Goal: Task Accomplishment & Management: Complete application form

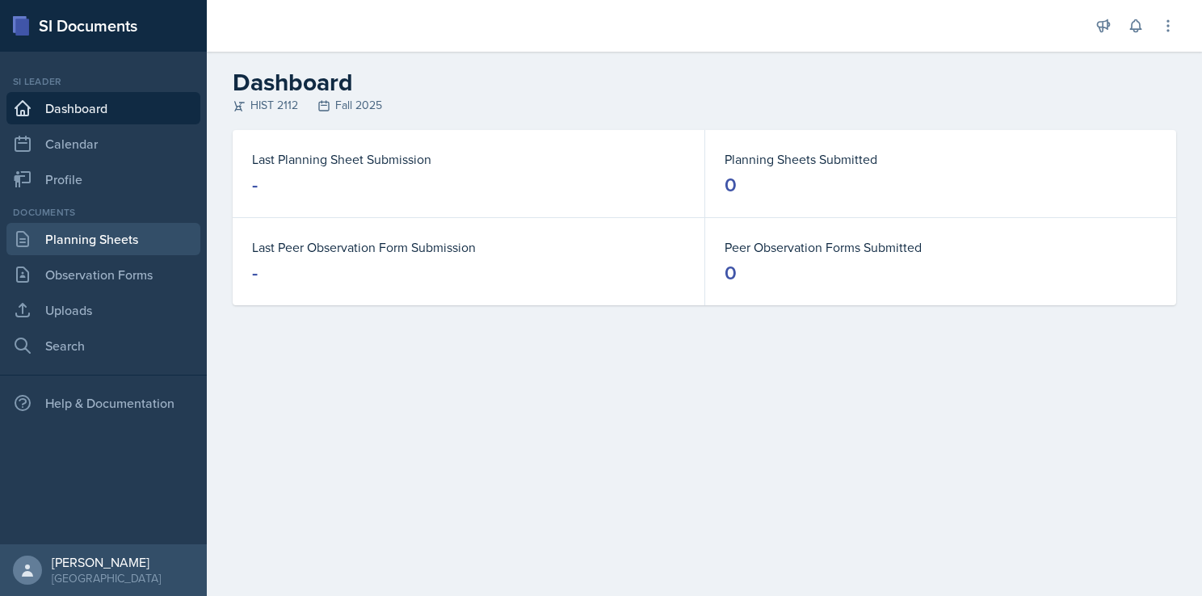
click at [86, 240] on link "Planning Sheets" at bounding box center [103, 239] width 194 height 32
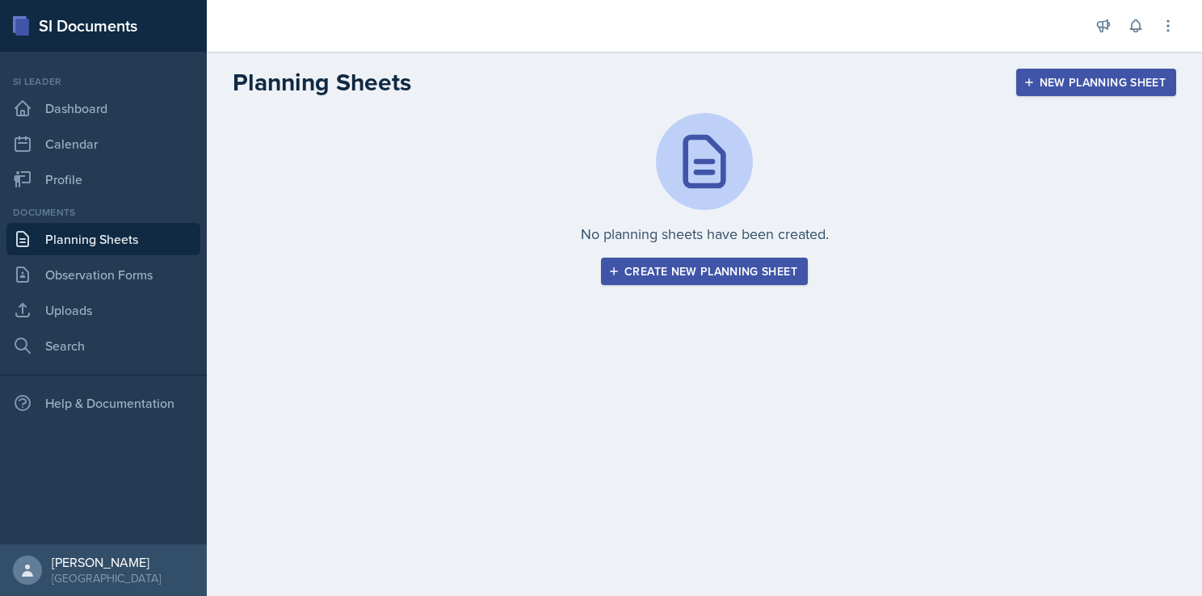
click at [794, 275] on div "Create new planning sheet" at bounding box center [705, 271] width 186 height 13
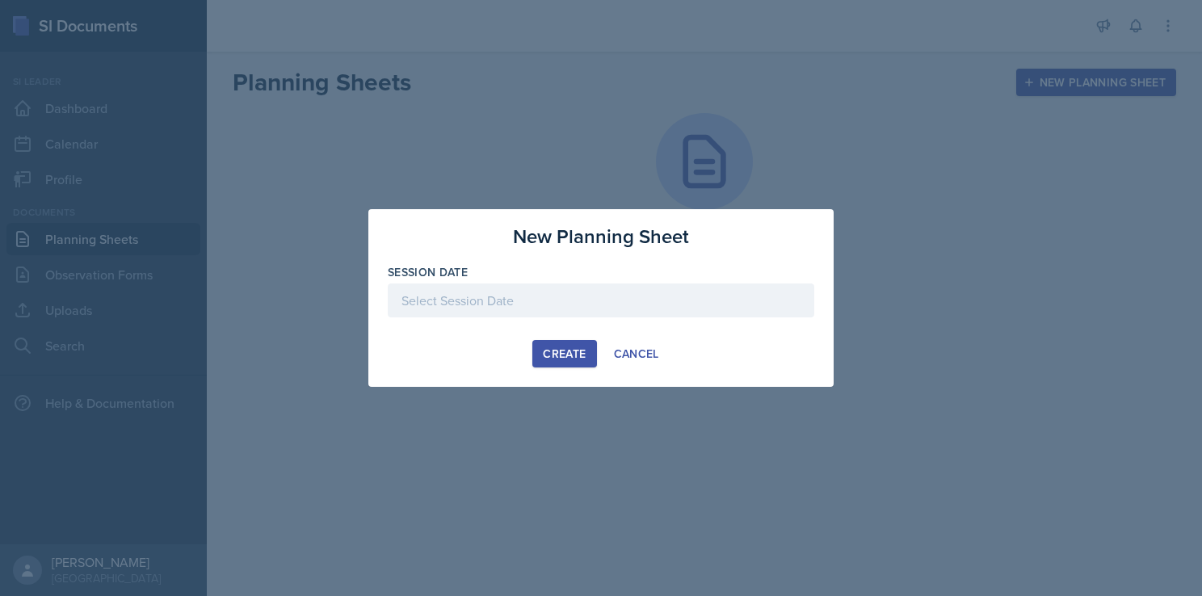
click at [524, 303] on div at bounding box center [601, 301] width 427 height 34
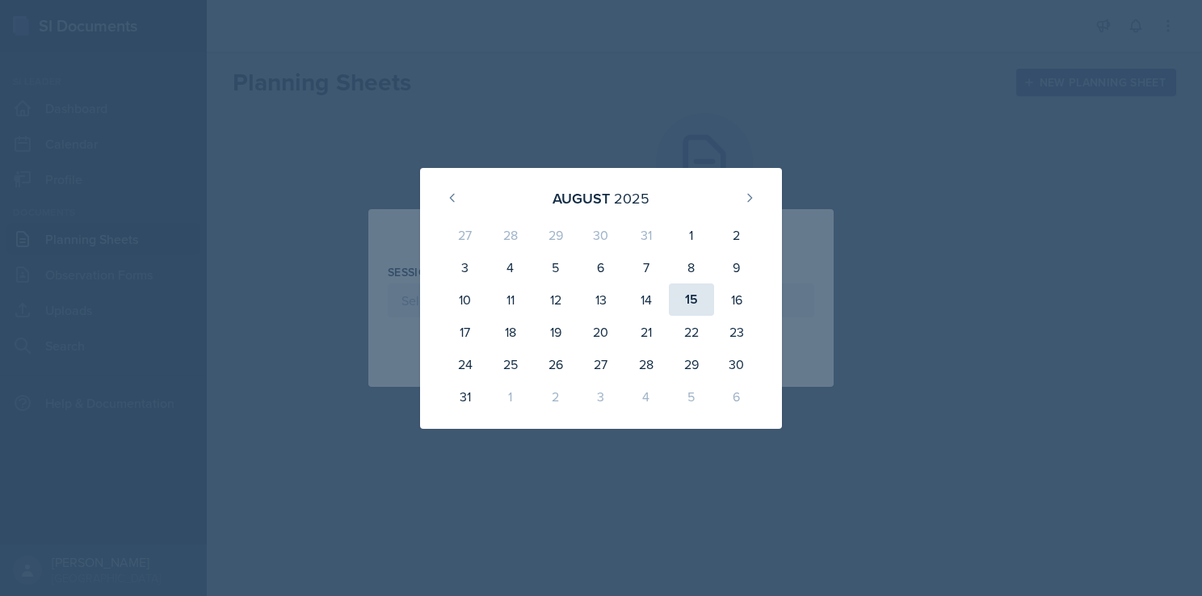
click at [693, 301] on div "15" at bounding box center [691, 300] width 45 height 32
type input "[DATE]"
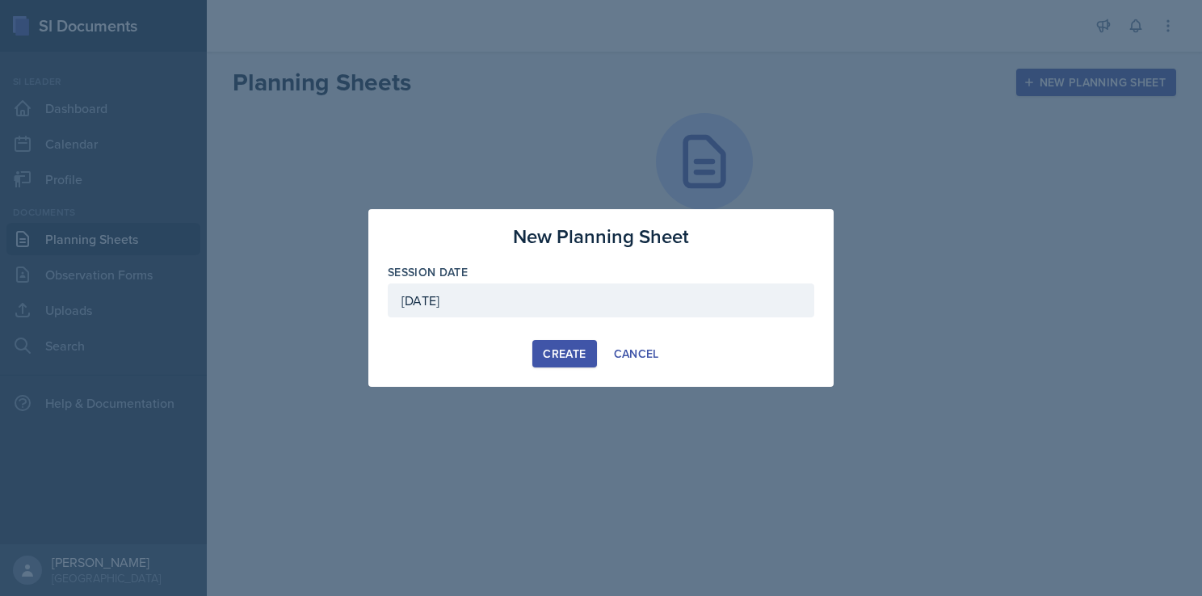
click at [566, 355] on div "Create" at bounding box center [564, 353] width 43 height 13
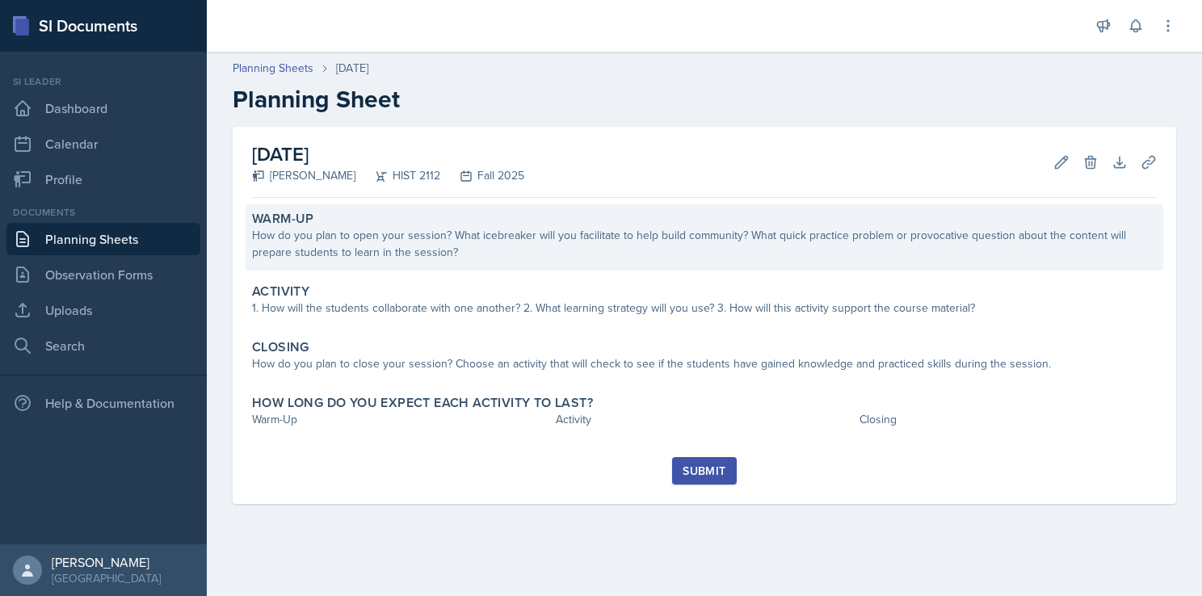
click at [483, 242] on div "How do you plan to open your session? What icebreaker will you facilitate to he…" at bounding box center [704, 244] width 905 height 34
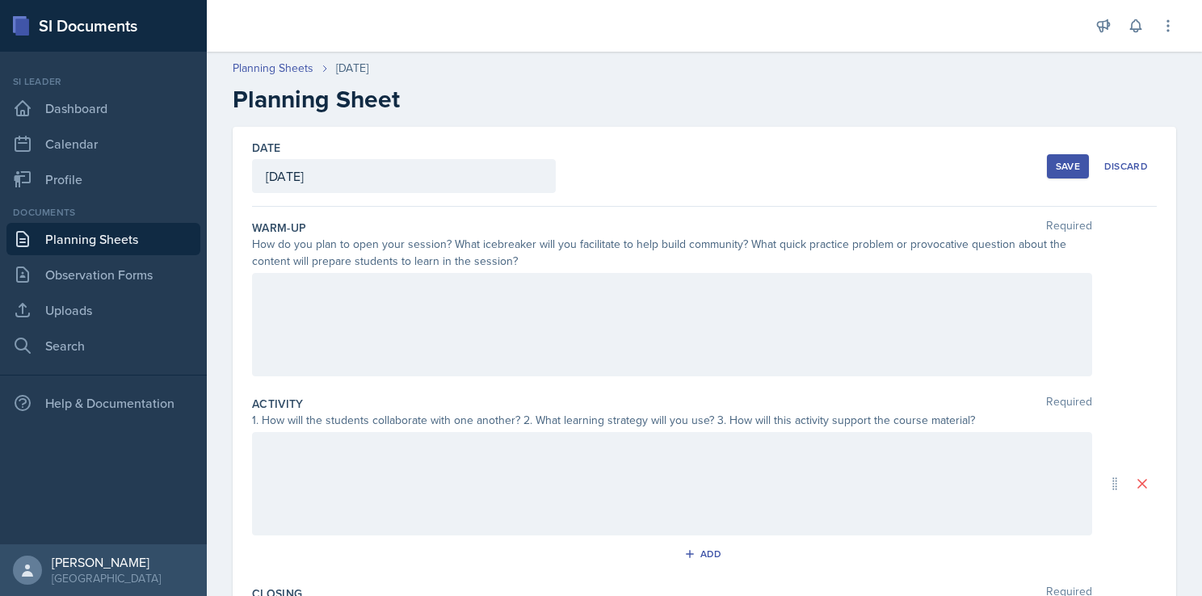
click at [414, 285] on div at bounding box center [672, 324] width 840 height 103
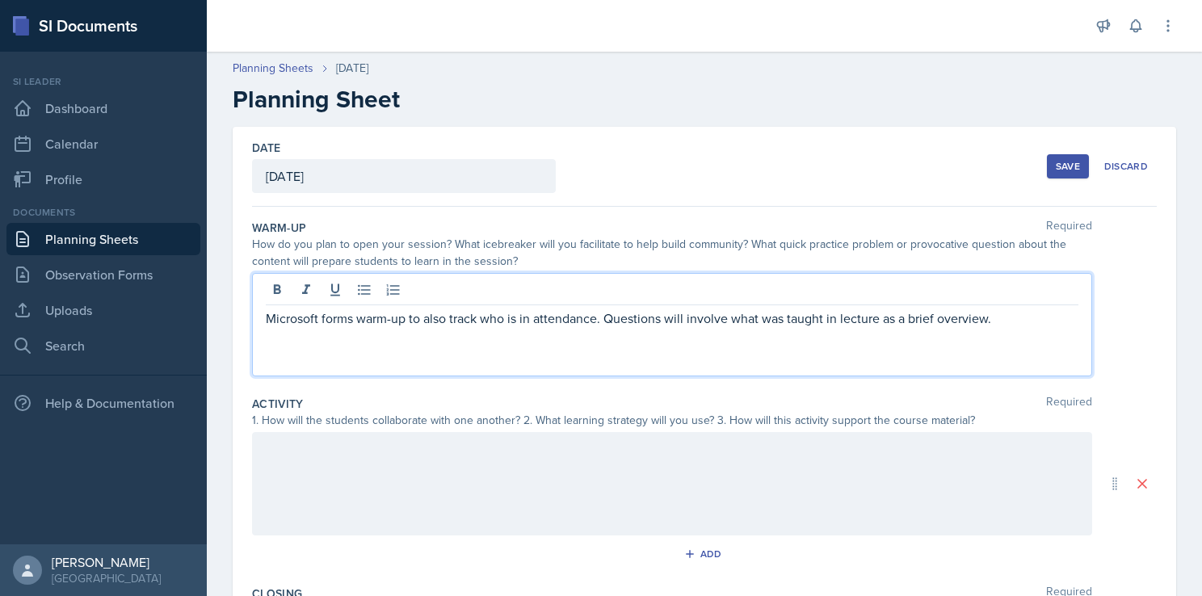
click at [1118, 352] on div "Microsoft forms warm-up to also track who is in attendance. Questions will invo…" at bounding box center [704, 324] width 905 height 103
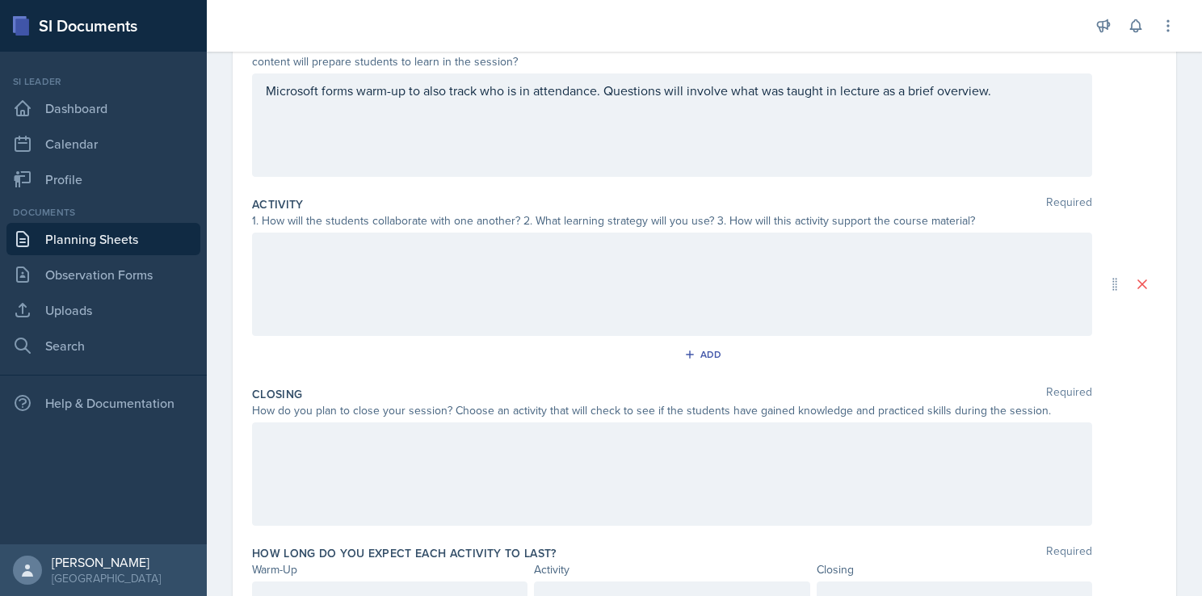
scroll to position [208, 0]
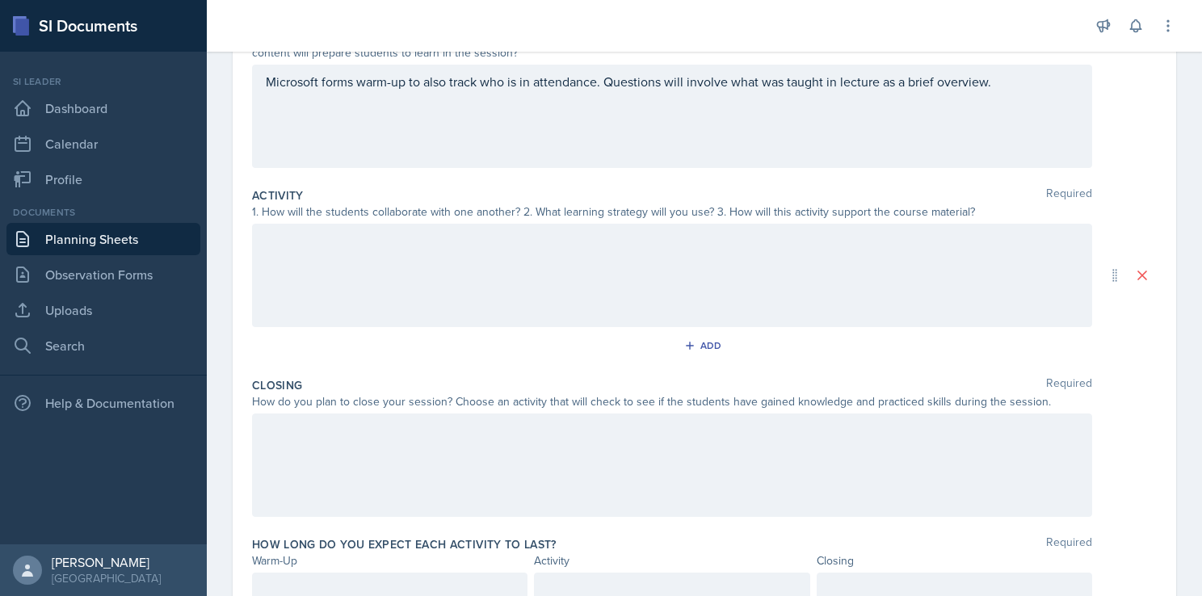
click at [730, 241] on p at bounding box center [672, 240] width 813 height 19
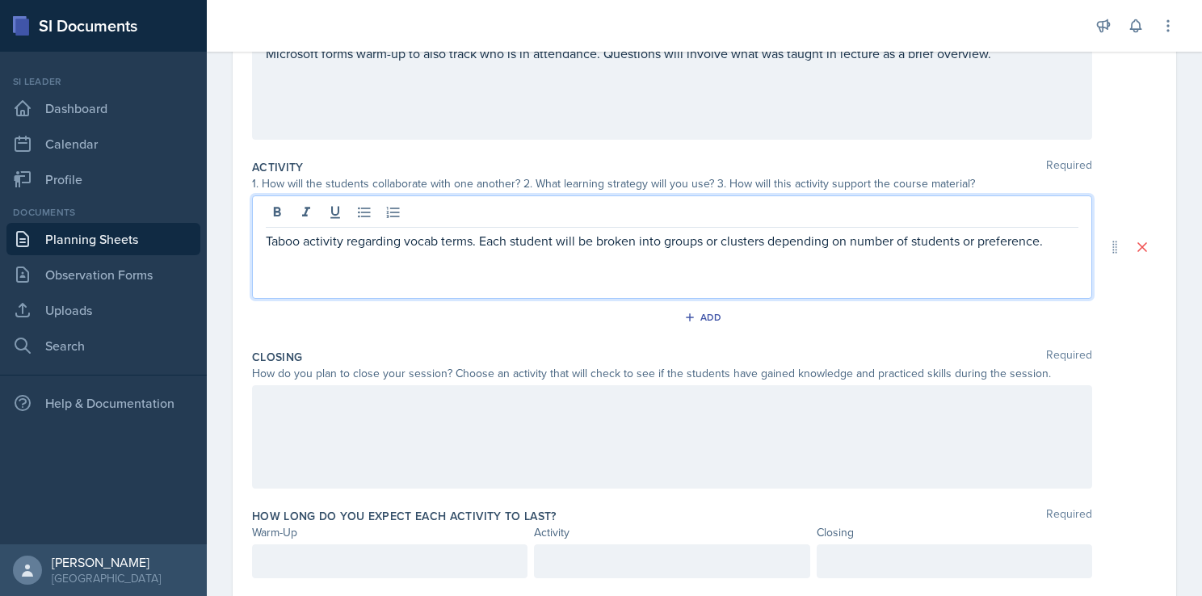
click at [482, 400] on div at bounding box center [672, 436] width 840 height 103
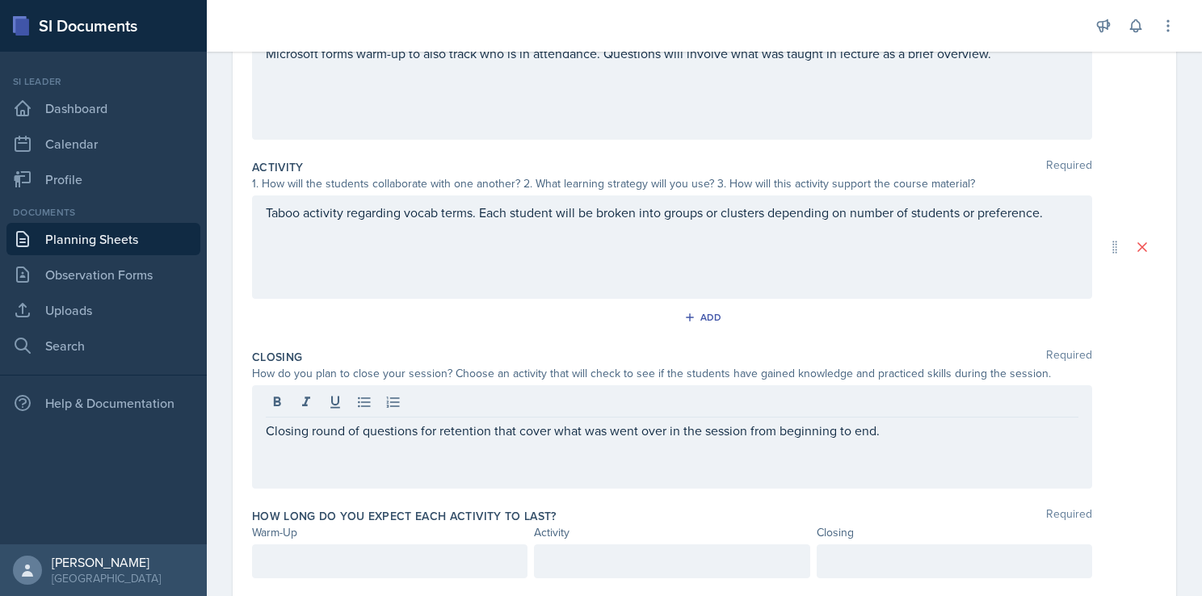
click at [1171, 367] on div "Date [DATE] [DATE] 27 28 29 30 31 1 2 3 4 5 6 7 8 9 10 11 12 13 14 15 16 17 18 …" at bounding box center [704, 266] width 995 height 753
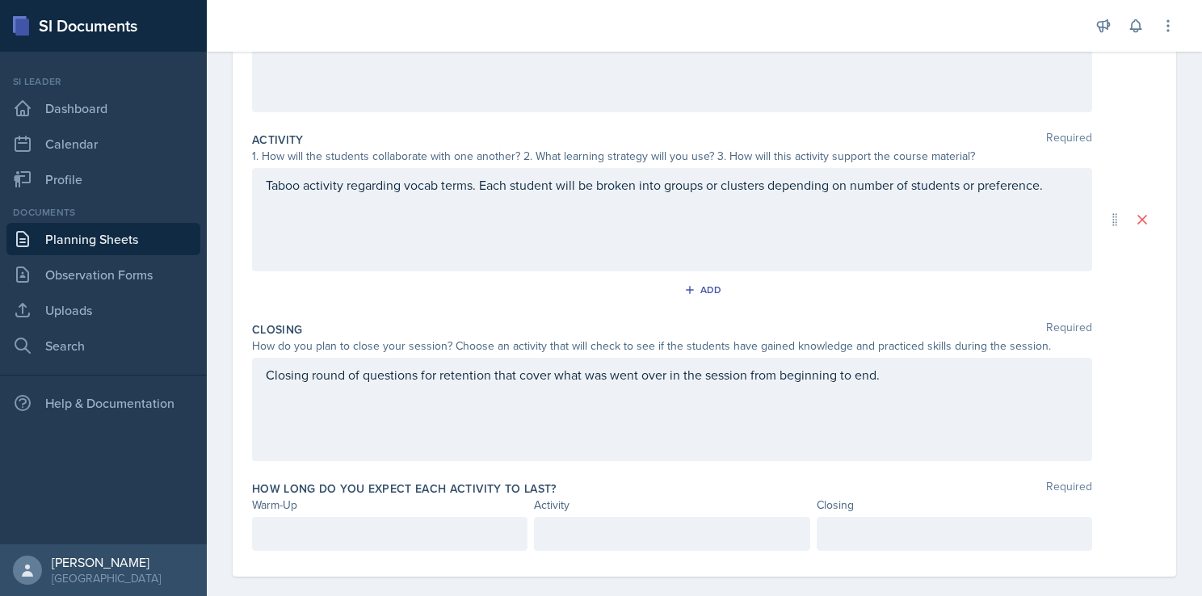
scroll to position [282, 0]
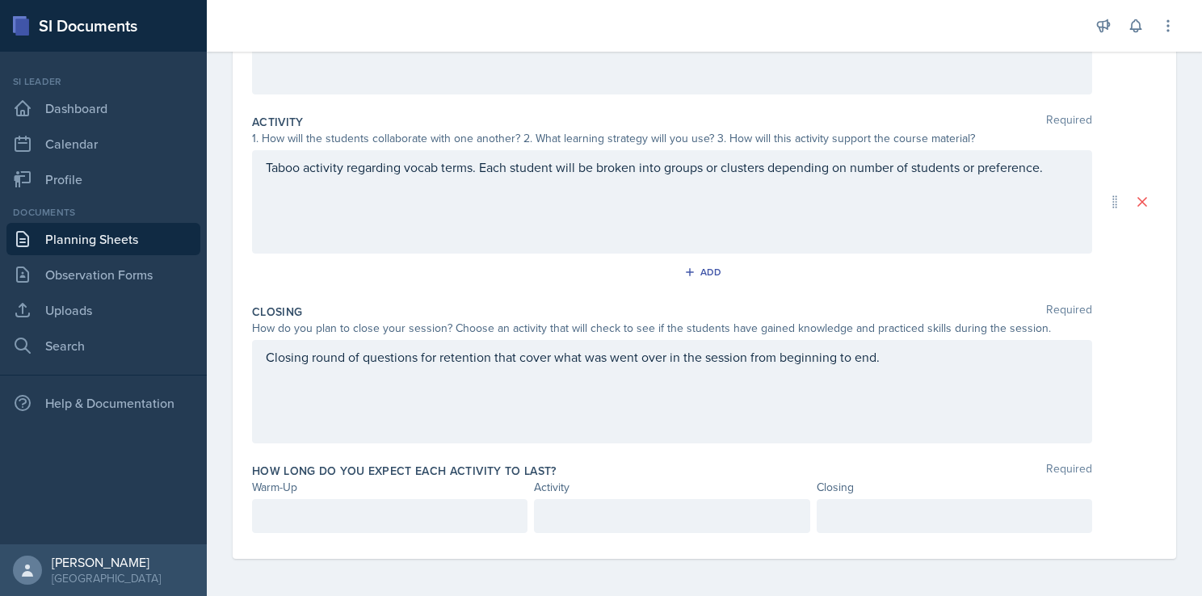
click at [441, 519] on p at bounding box center [390, 516] width 248 height 19
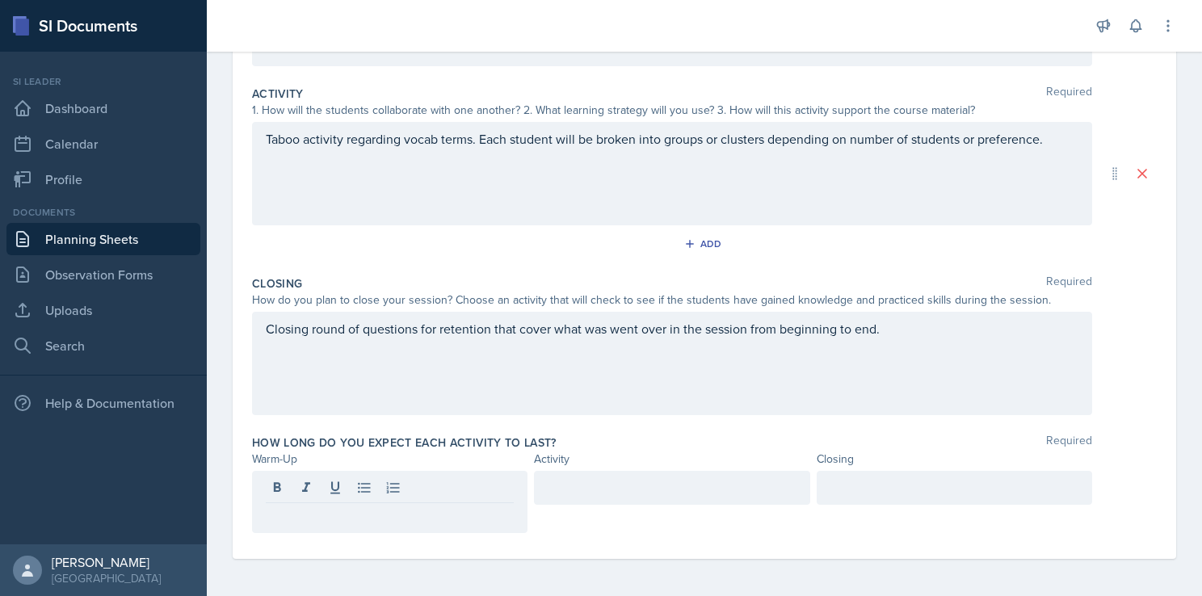
click at [260, 239] on div "Add" at bounding box center [704, 247] width 905 height 31
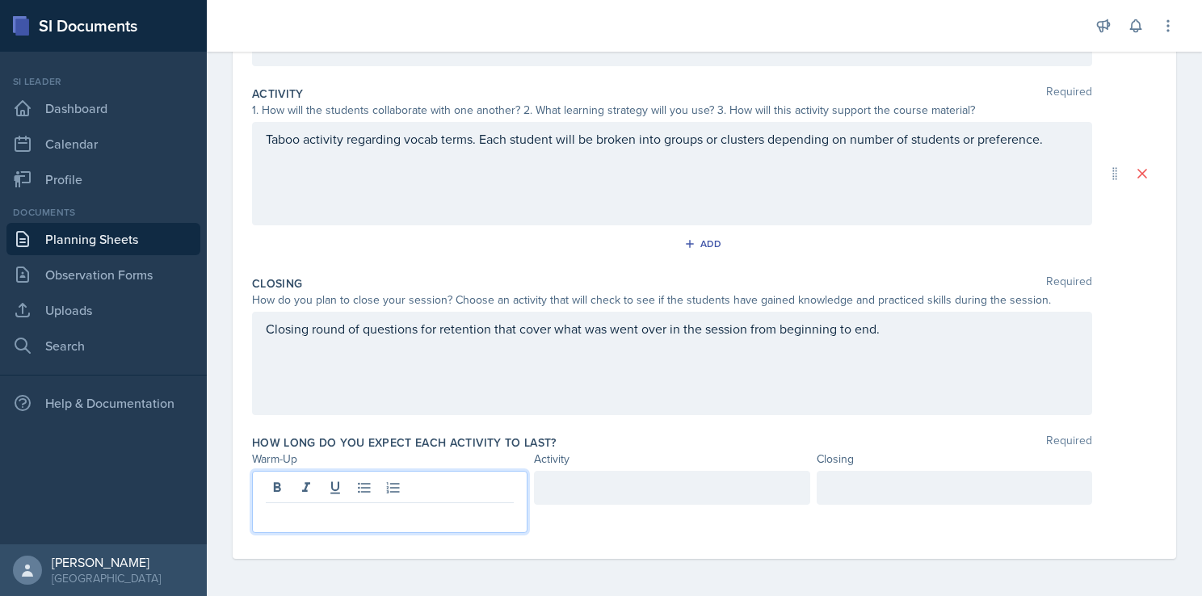
click at [329, 515] on p at bounding box center [390, 516] width 248 height 19
click at [571, 482] on div at bounding box center [672, 488] width 276 height 34
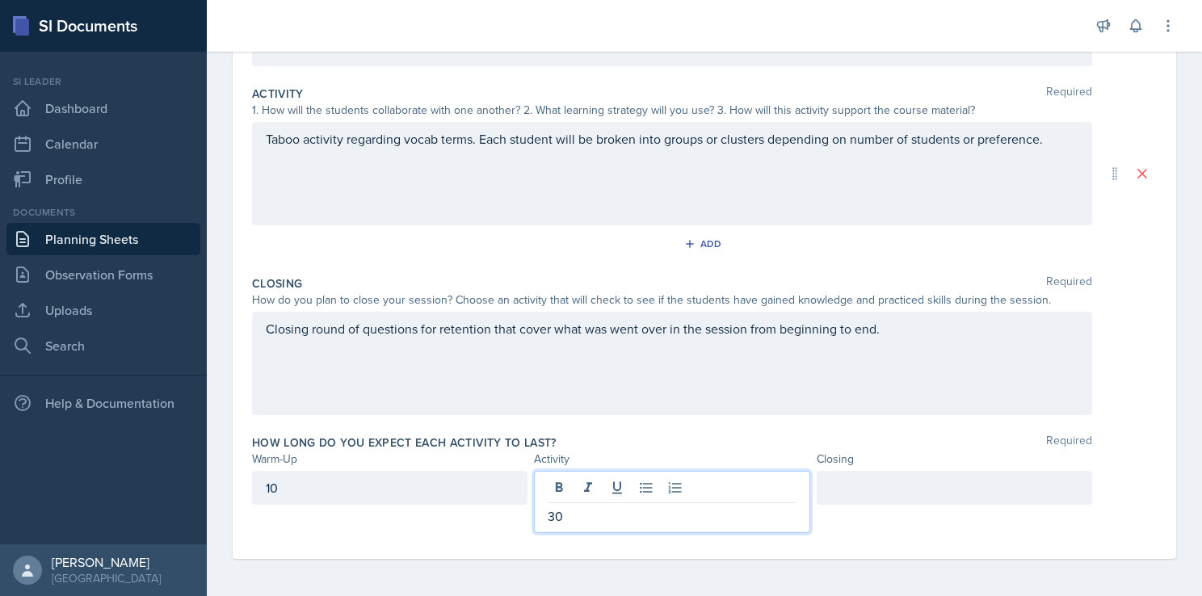
click at [865, 484] on div at bounding box center [955, 488] width 276 height 34
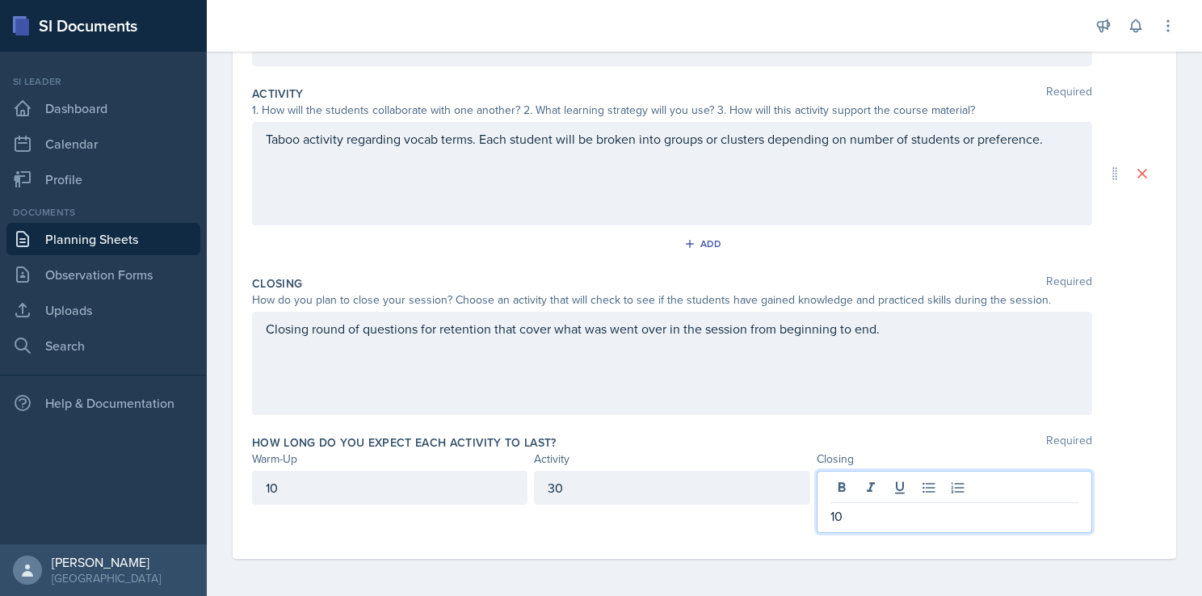
click at [1121, 496] on div "10 30 10" at bounding box center [704, 502] width 905 height 62
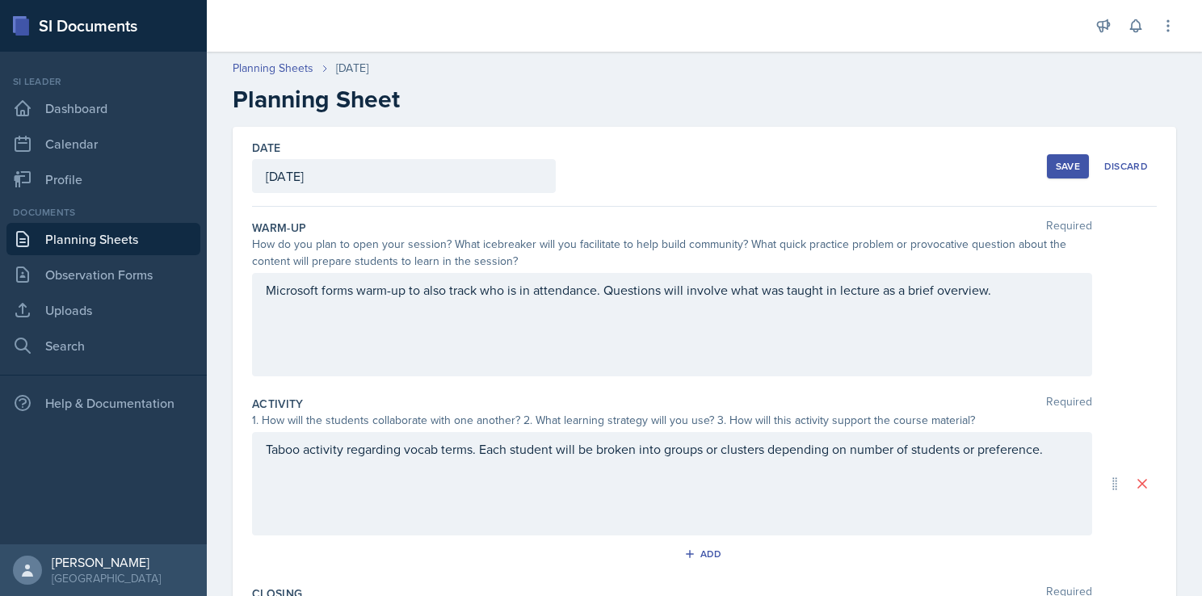
scroll to position [65, 0]
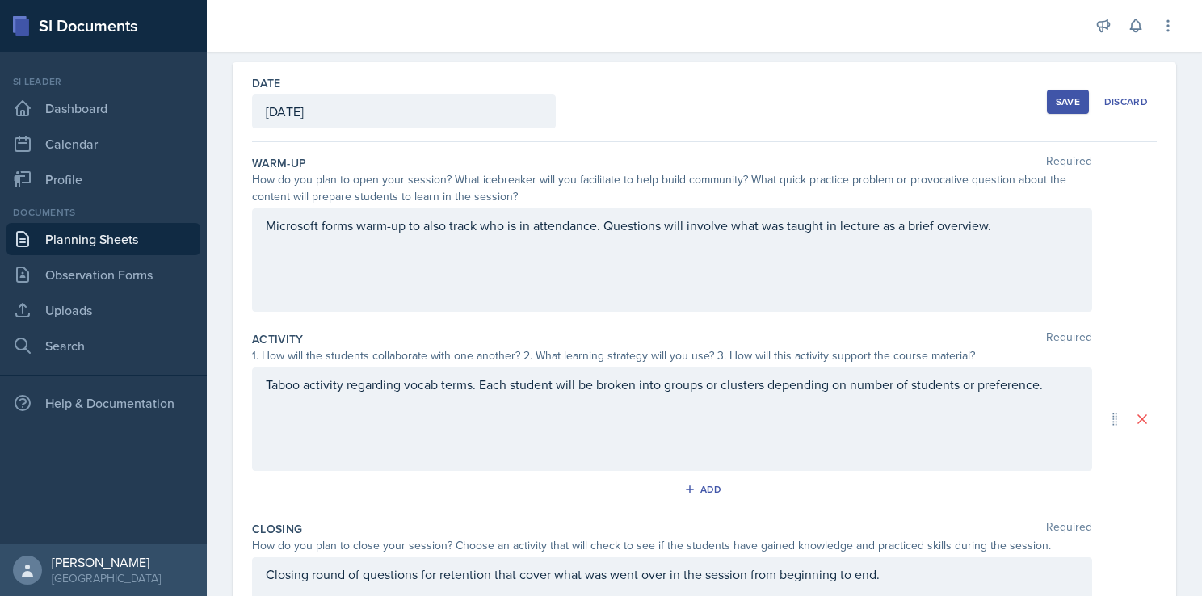
click at [1056, 105] on div "Save" at bounding box center [1068, 101] width 24 height 13
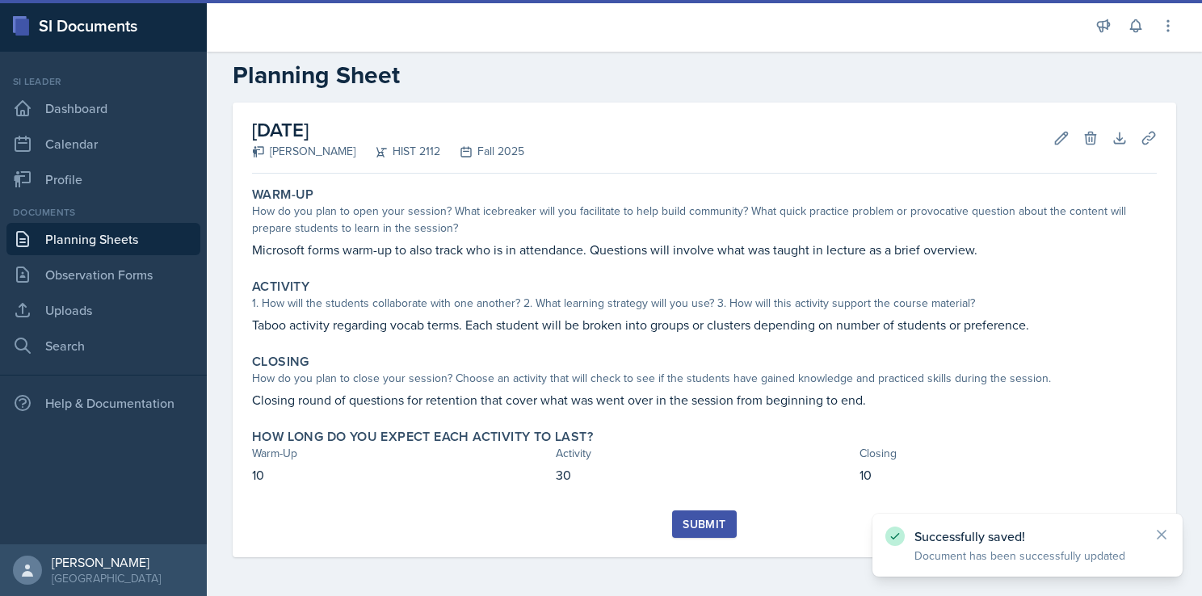
scroll to position [23, 0]
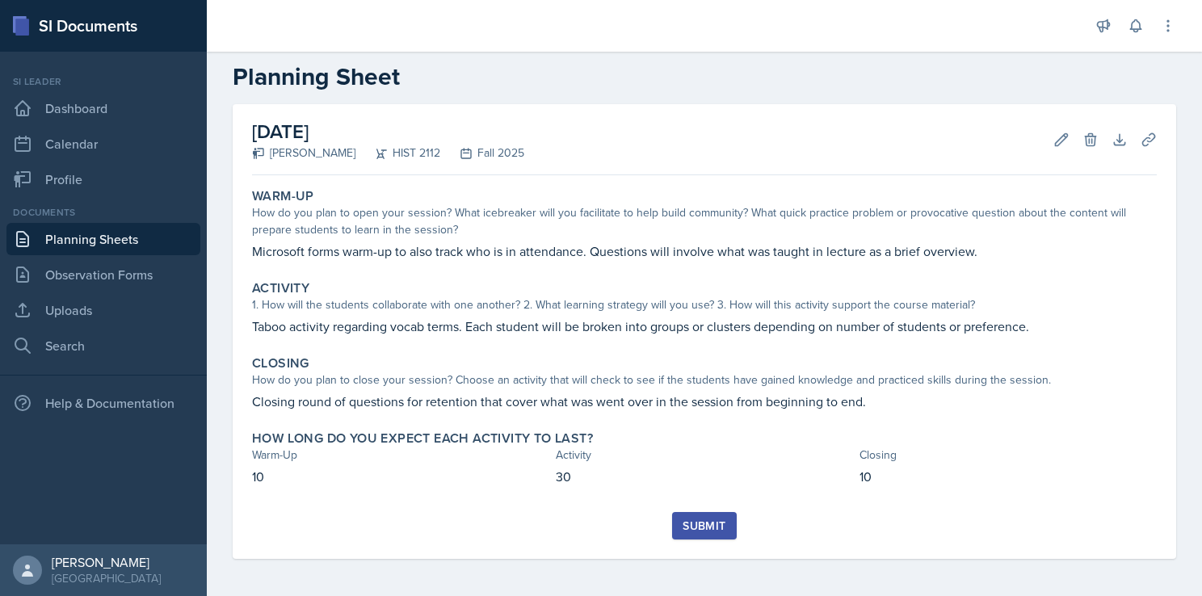
click at [722, 522] on button "Submit" at bounding box center [704, 525] width 64 height 27
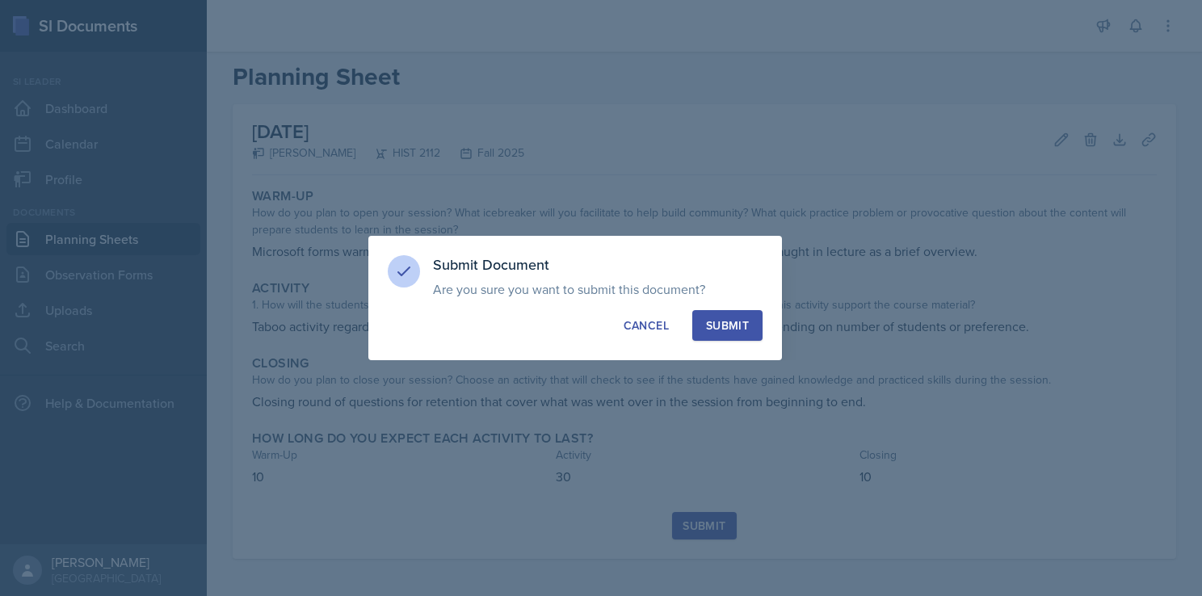
click at [719, 327] on div "Submit" at bounding box center [727, 326] width 43 height 16
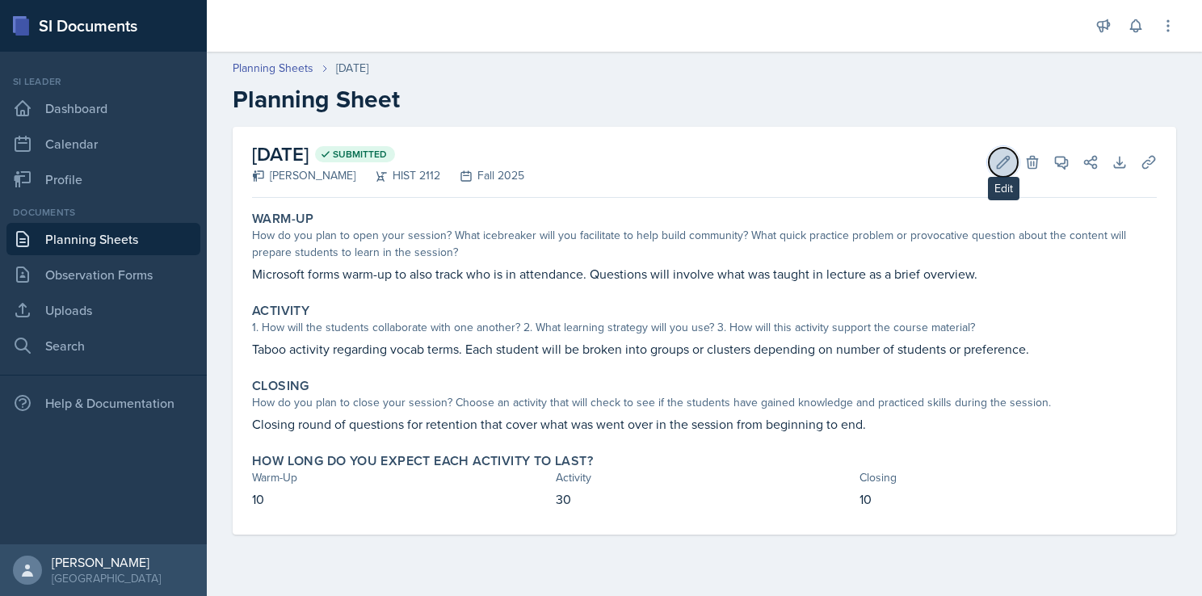
click at [1008, 160] on icon at bounding box center [1004, 162] width 12 height 12
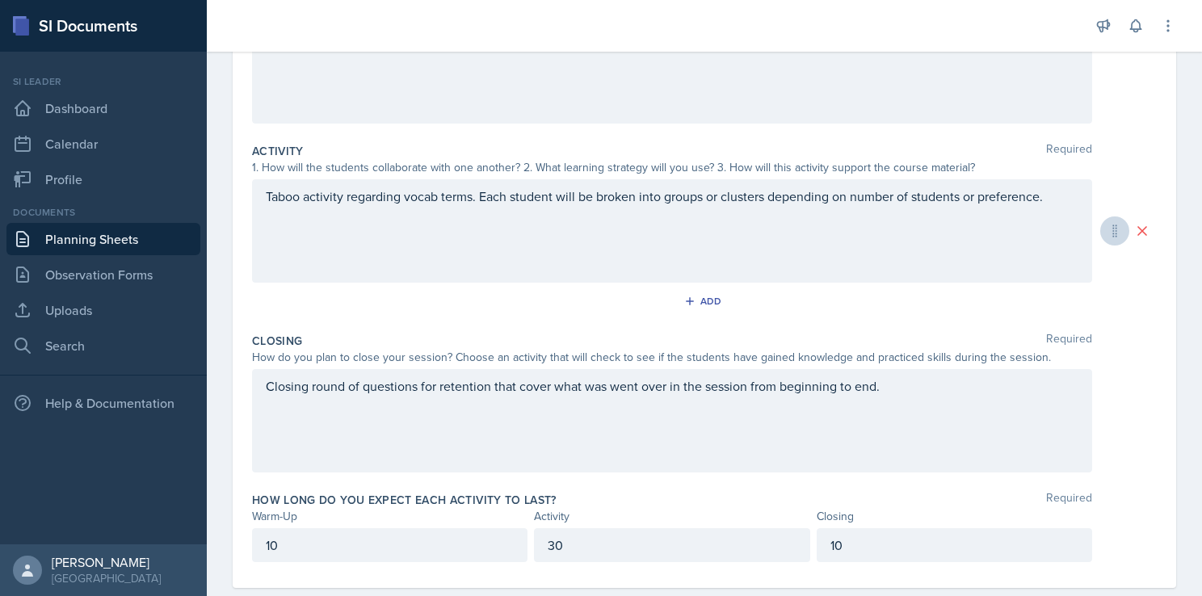
scroll to position [282, 0]
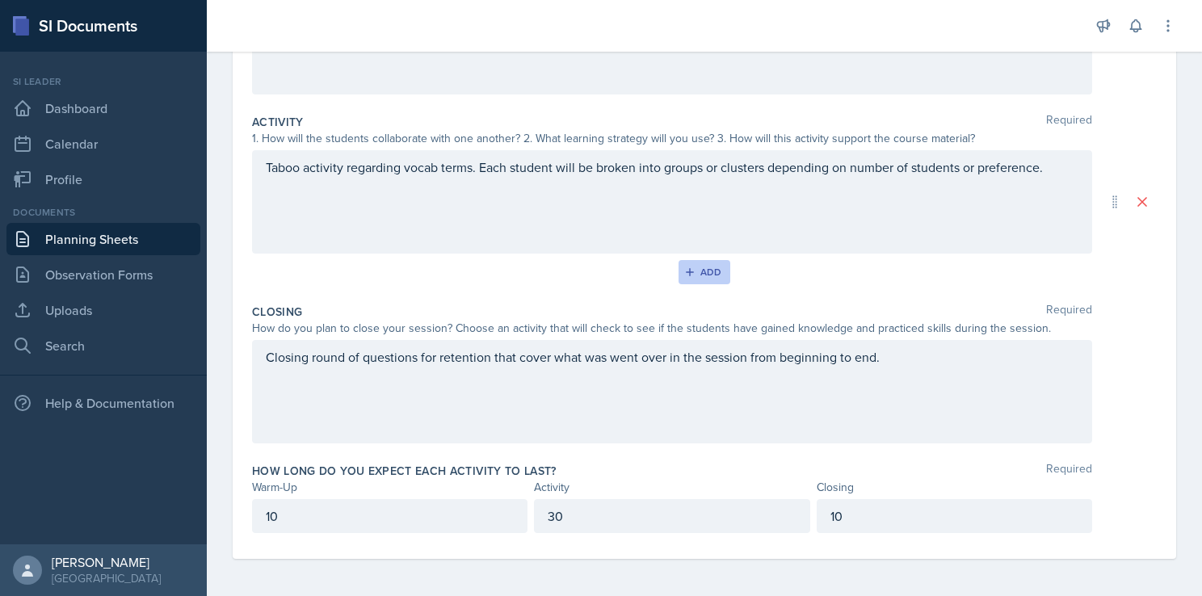
click at [688, 270] on icon "button" at bounding box center [689, 272] width 11 height 11
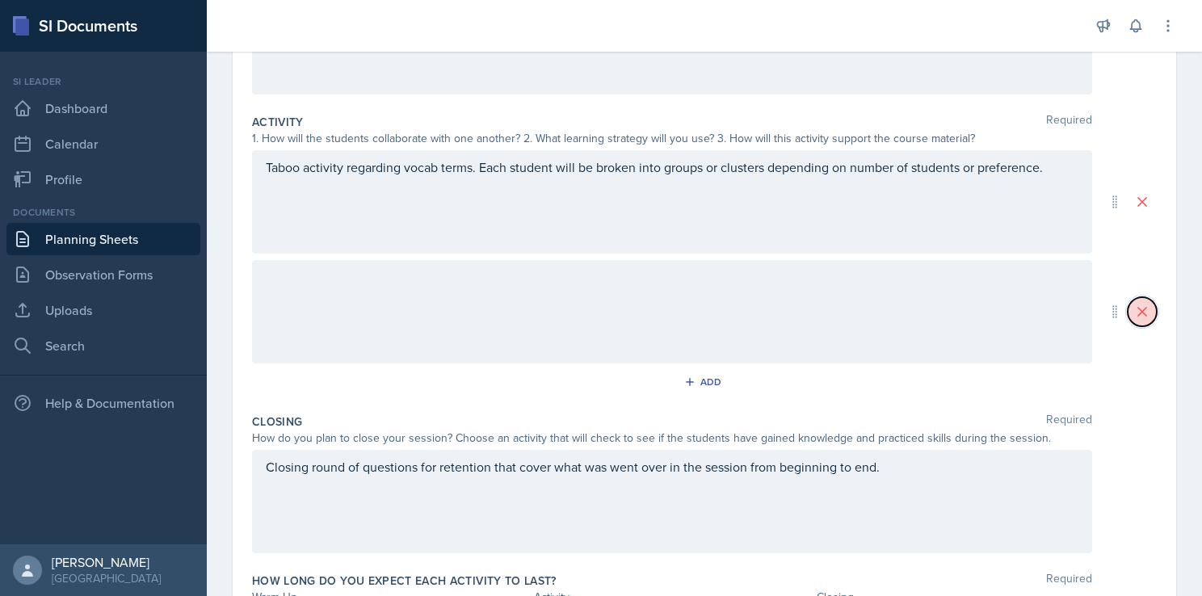
click at [1134, 317] on icon at bounding box center [1142, 312] width 16 height 16
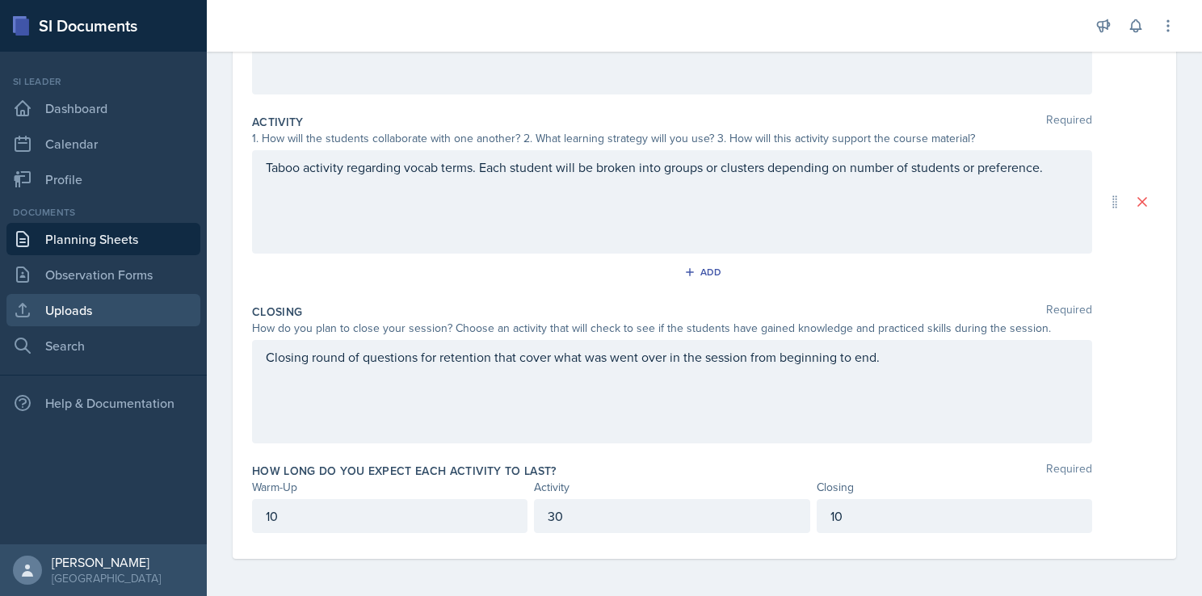
click at [84, 309] on link "Uploads" at bounding box center [103, 310] width 194 height 32
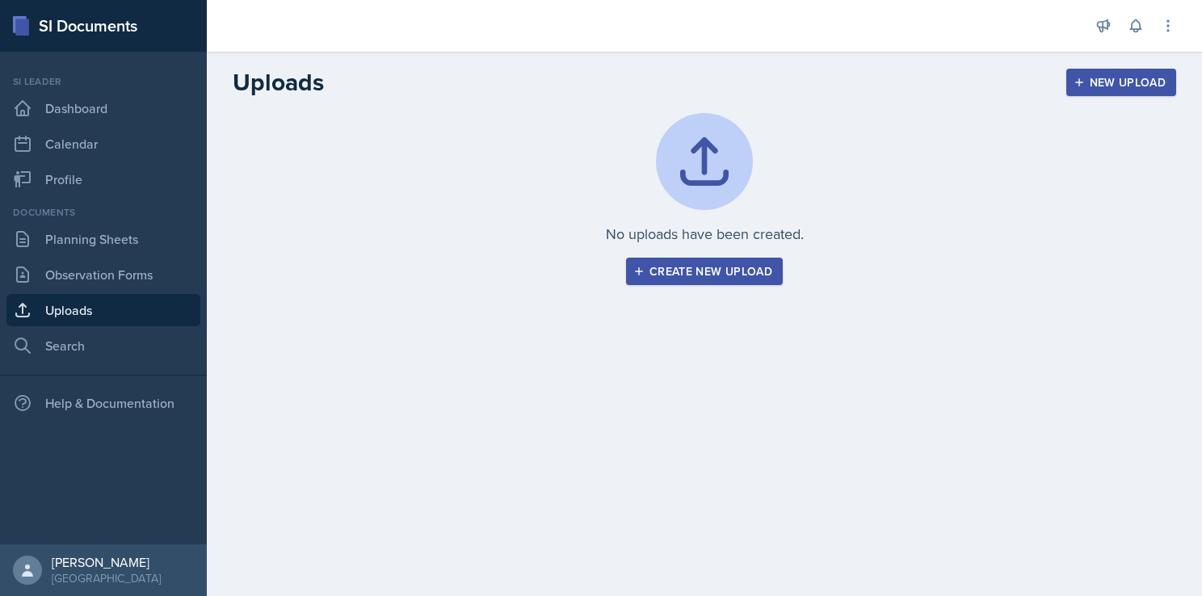
click at [730, 282] on button "Create new upload" at bounding box center [704, 271] width 157 height 27
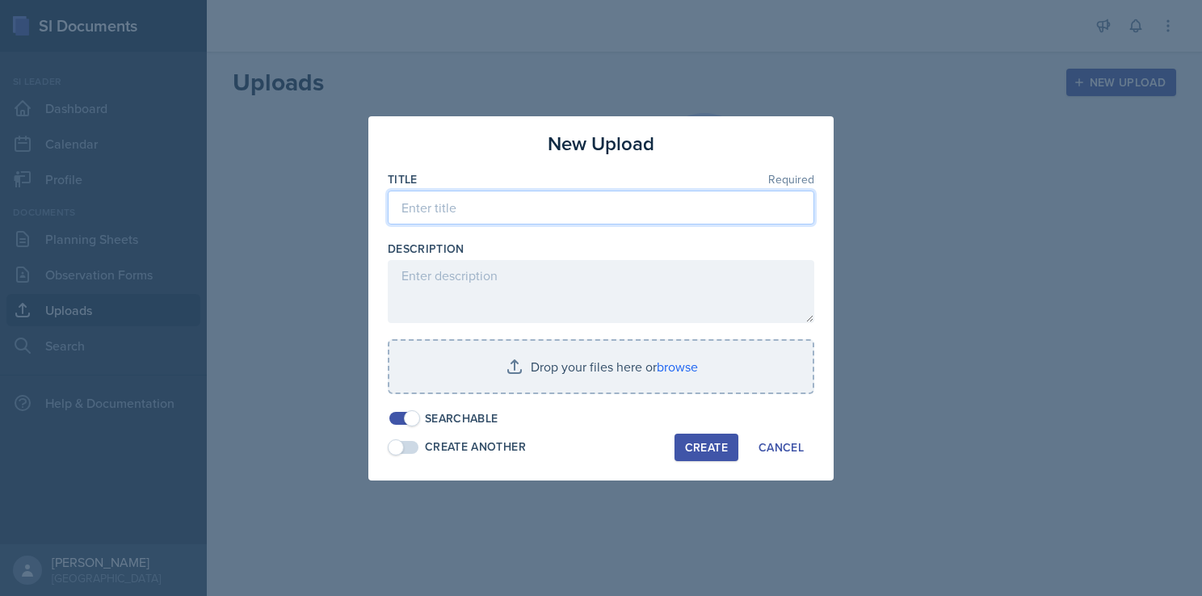
click at [485, 198] on input at bounding box center [601, 208] width 427 height 34
type input "Taboo rules"
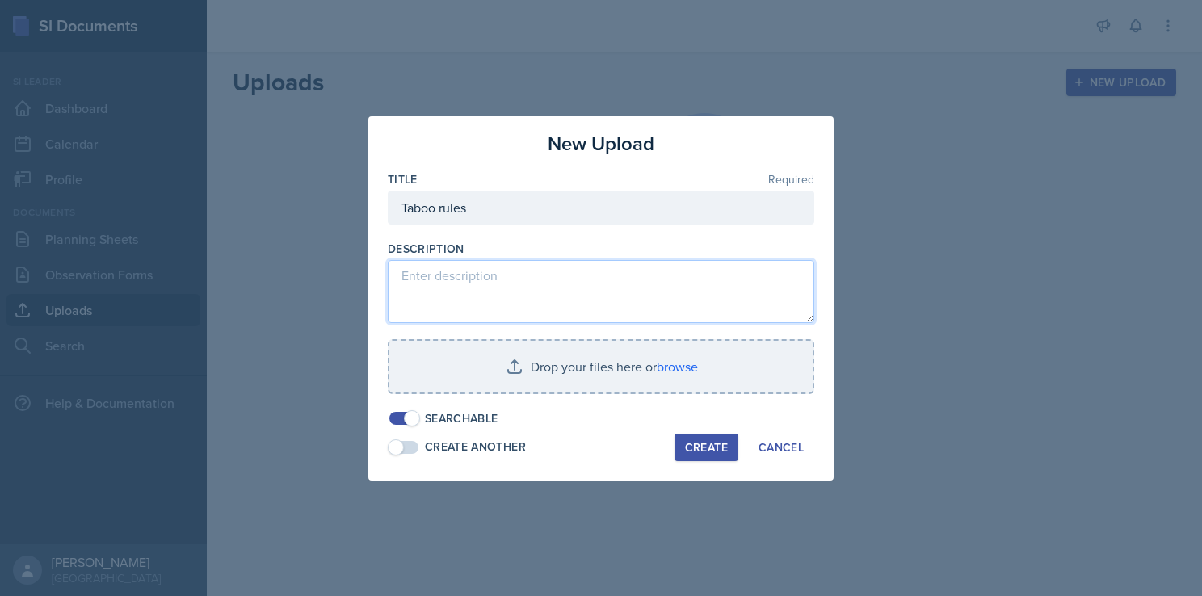
click at [472, 302] on textarea at bounding box center [601, 291] width 427 height 63
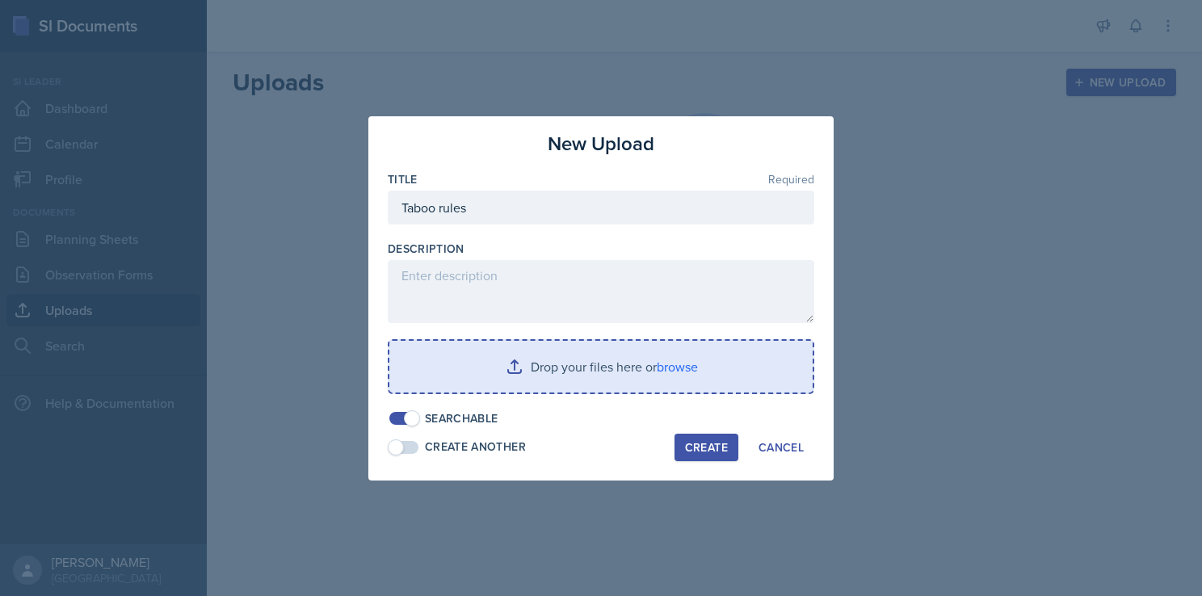
click at [539, 350] on input "file" at bounding box center [600, 367] width 423 height 52
click at [614, 371] on input "file" at bounding box center [600, 367] width 423 height 52
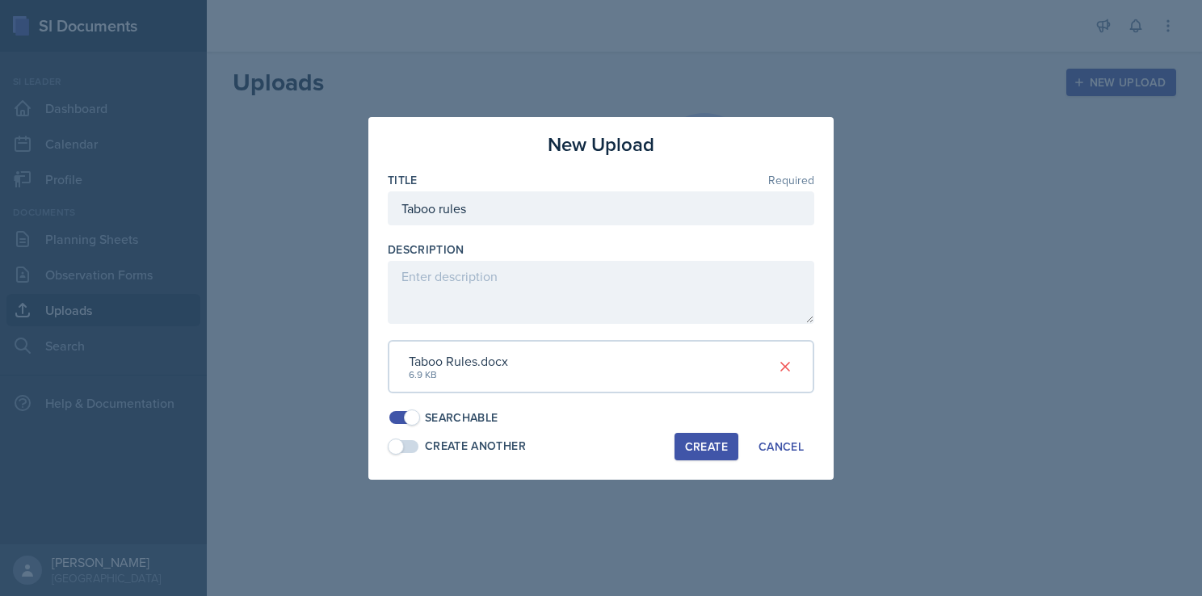
click at [699, 445] on div "Create" at bounding box center [706, 446] width 43 height 13
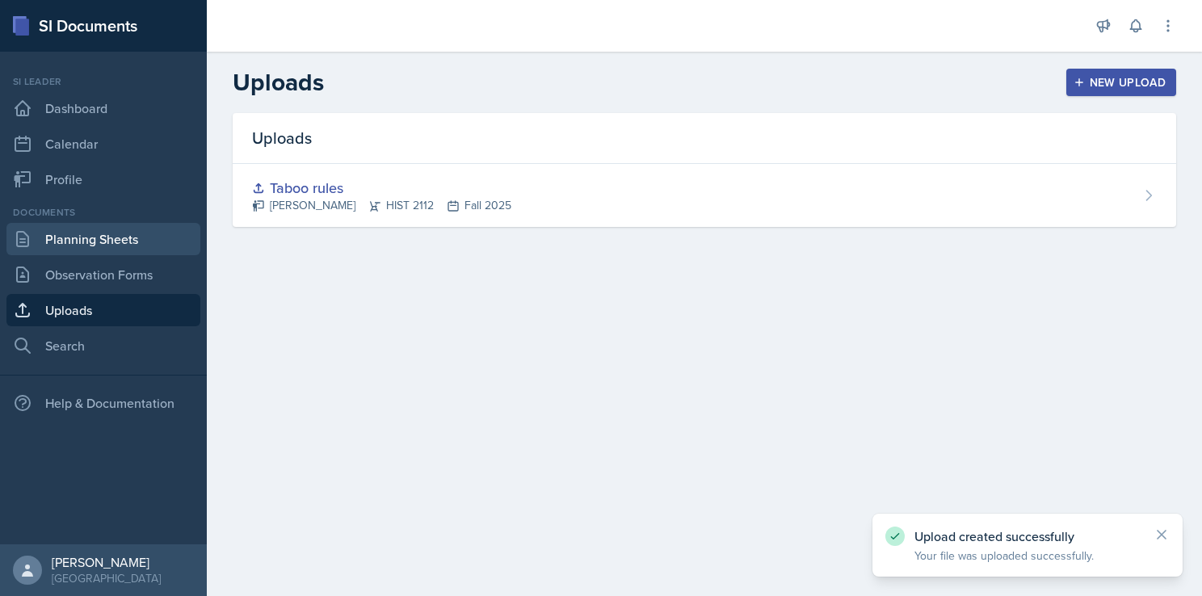
click at [78, 238] on link "Planning Sheets" at bounding box center [103, 239] width 194 height 32
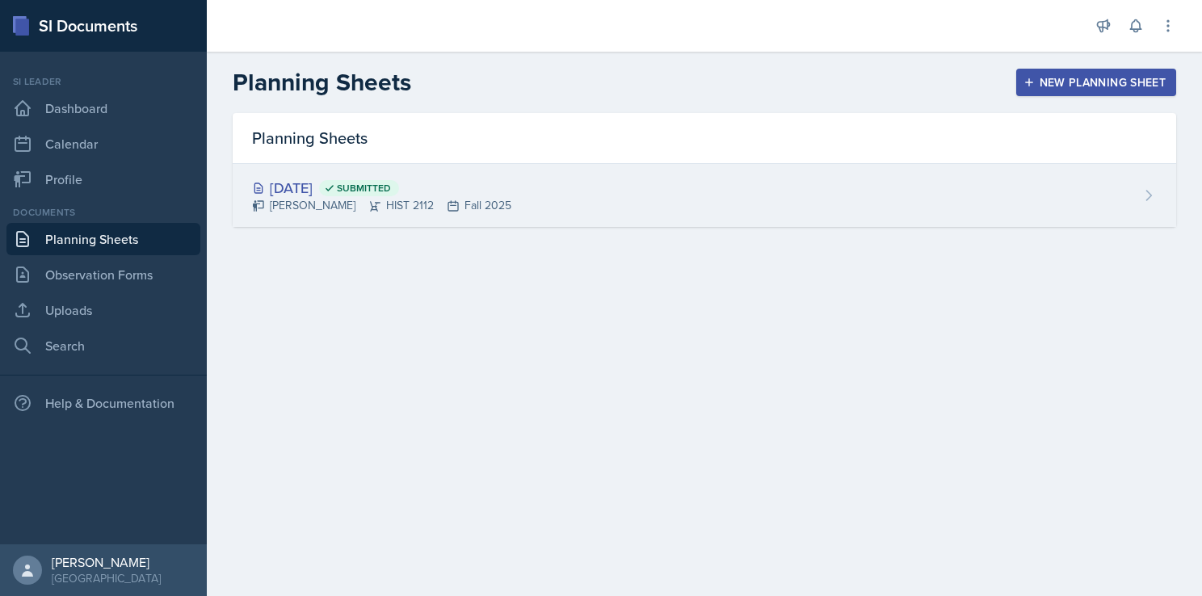
click at [591, 173] on div "[DATE] Submitted [PERSON_NAME] HIST 2112 Fall 2025" at bounding box center [705, 195] width 944 height 63
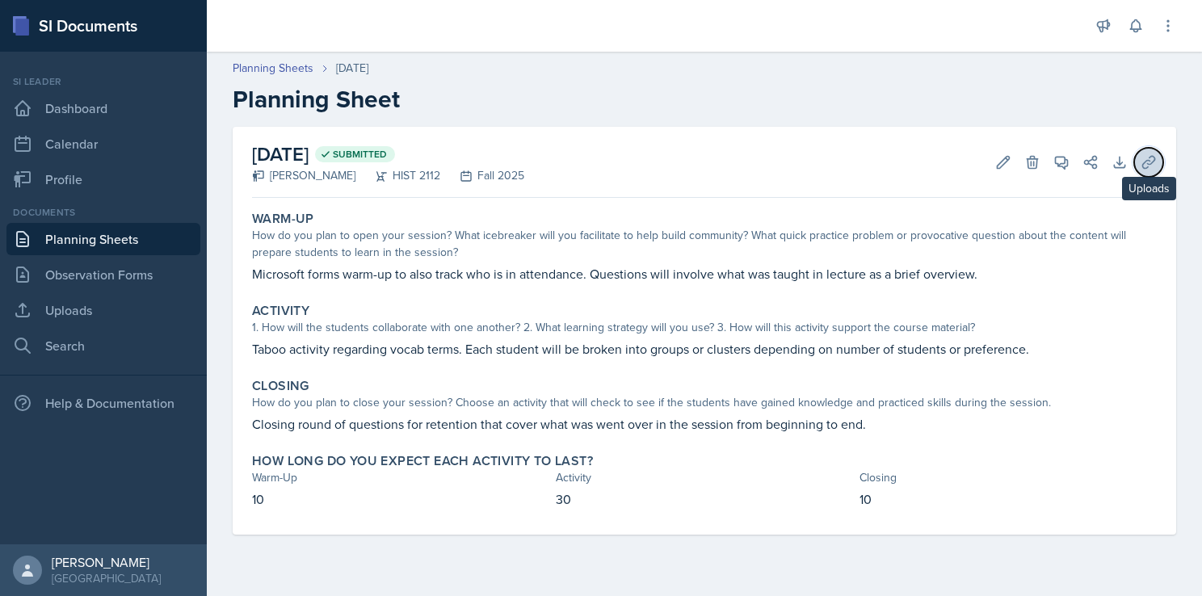
click at [1147, 159] on icon at bounding box center [1148, 162] width 12 height 12
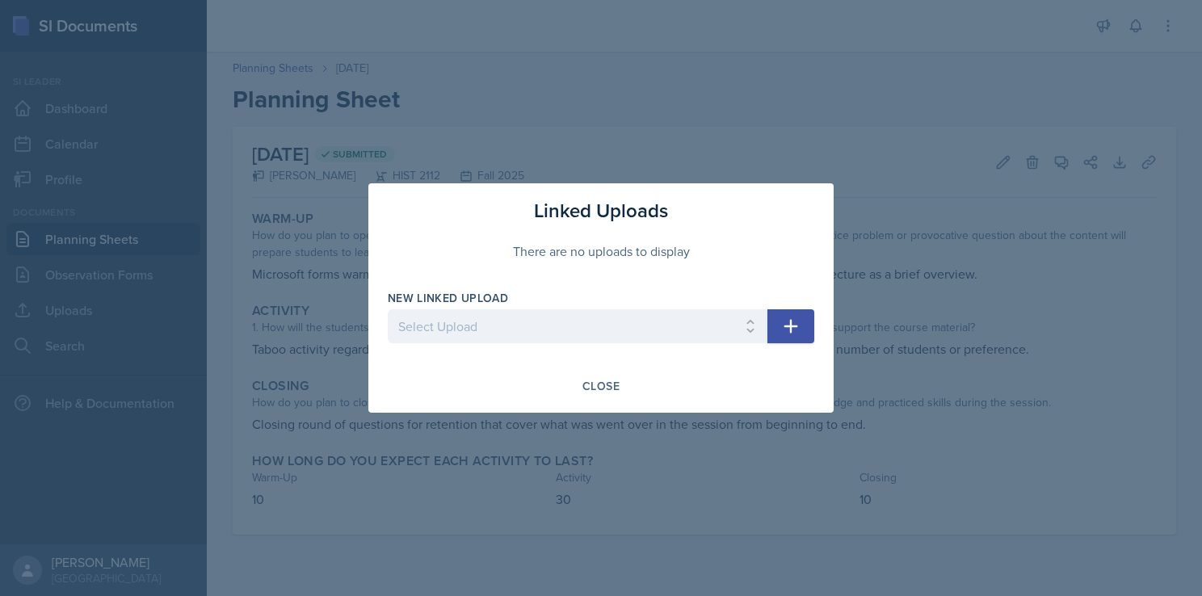
click at [776, 336] on button "button" at bounding box center [791, 326] width 47 height 34
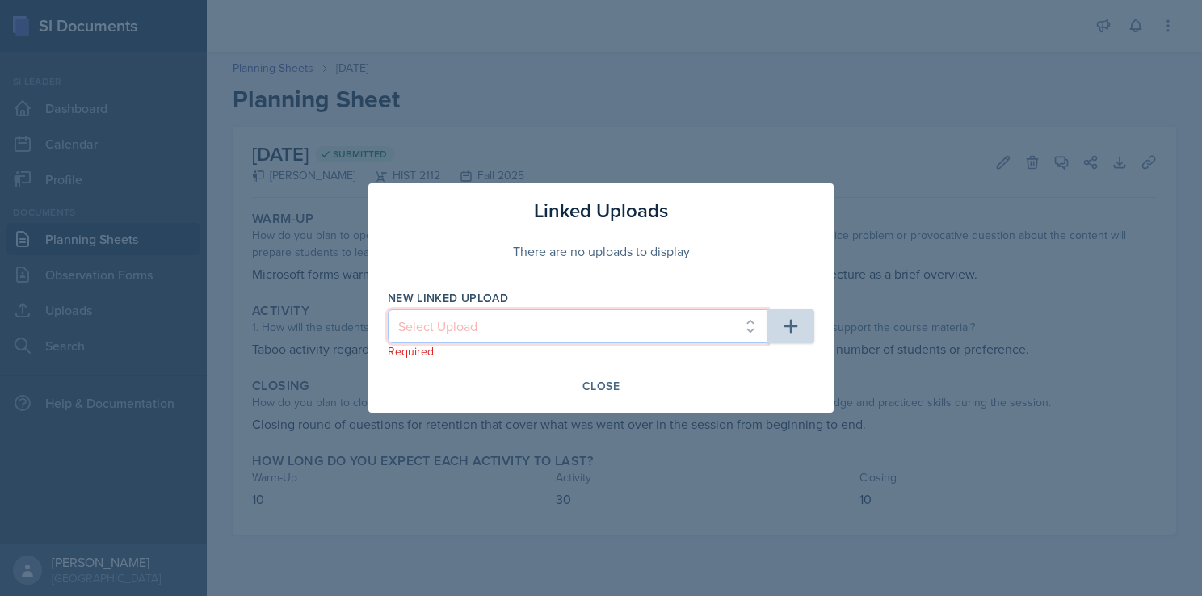
click at [740, 322] on select "Select Upload Taboo rules" at bounding box center [578, 326] width 380 height 34
select select "ba80f744-9834-4c7d-8822-891cffa42507"
click at [388, 309] on select "Select Upload Taboo rules" at bounding box center [578, 326] width 380 height 34
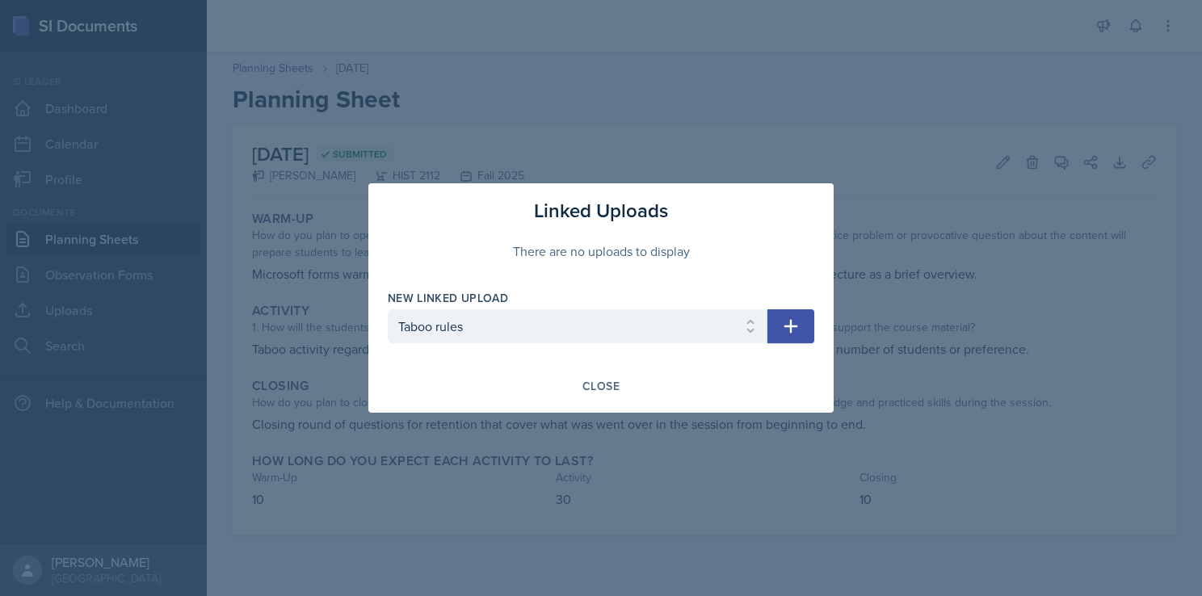
click at [808, 326] on button "button" at bounding box center [791, 326] width 47 height 34
select select
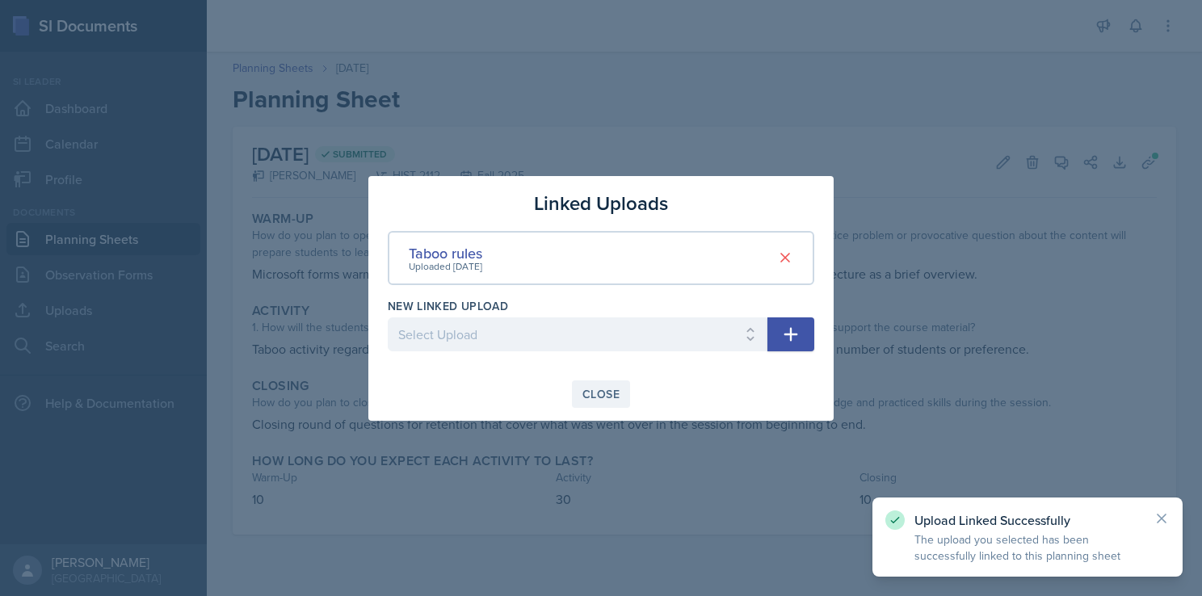
click at [593, 389] on div "Close" at bounding box center [601, 394] width 37 height 13
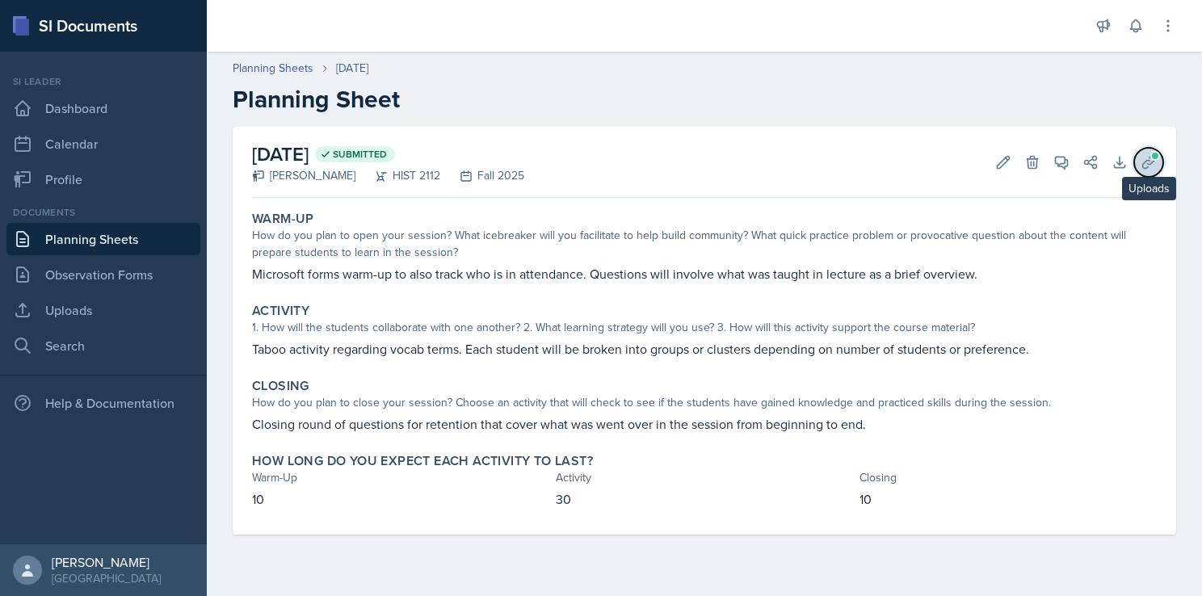
click at [1144, 166] on icon at bounding box center [1149, 162] width 16 height 16
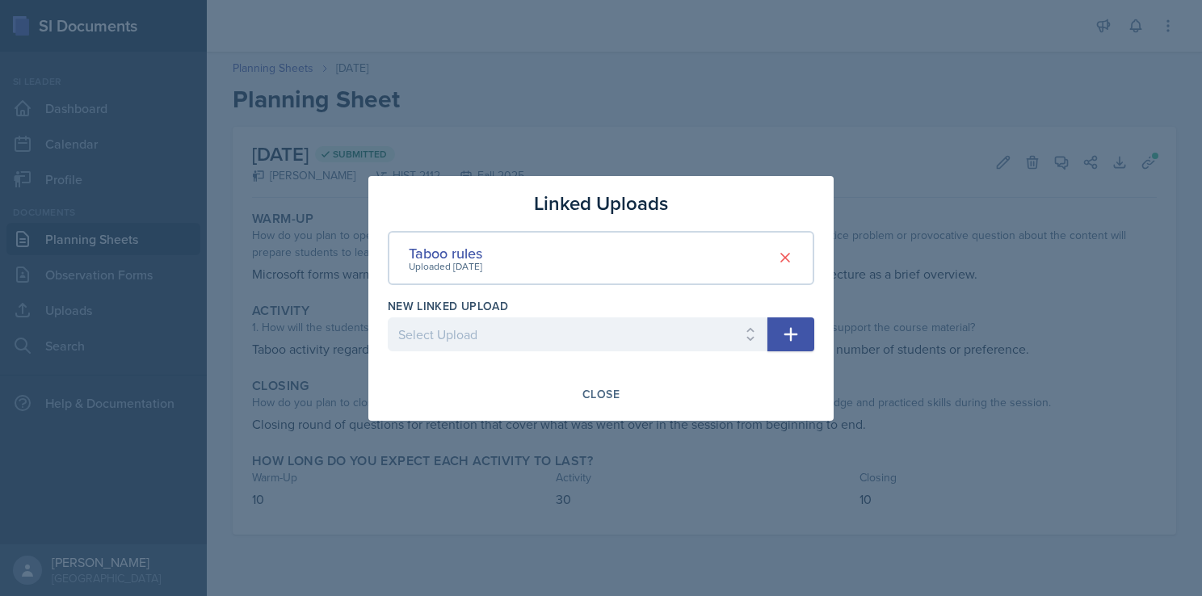
click at [883, 408] on div at bounding box center [601, 298] width 1202 height 596
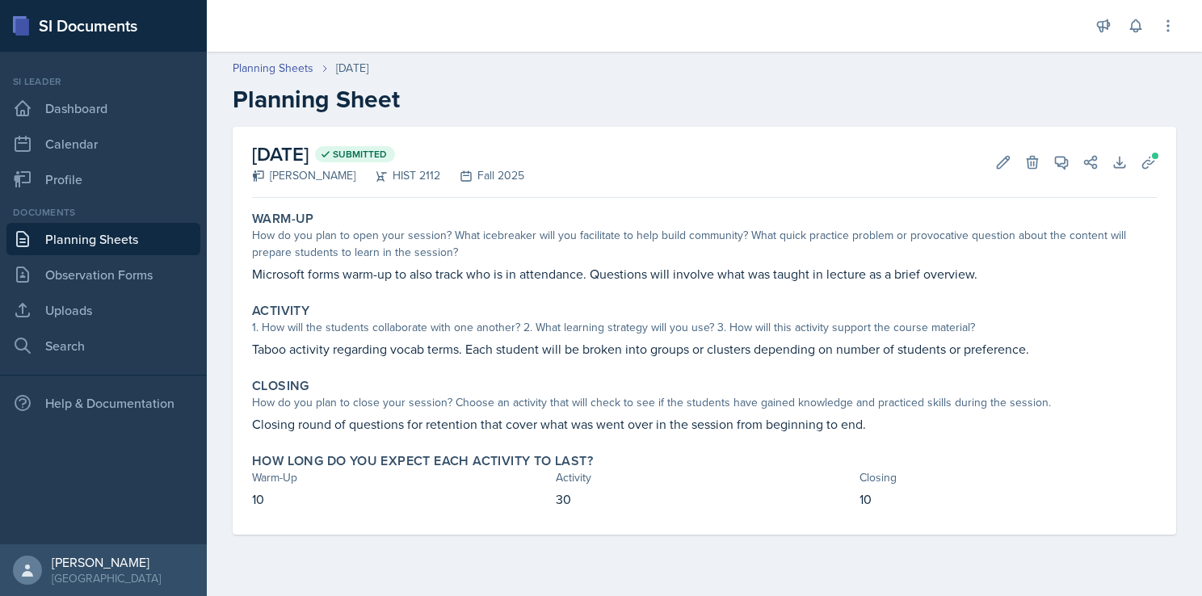
click at [688, 381] on div "Closing" at bounding box center [704, 386] width 905 height 16
